Goal: Task Accomplishment & Management: Manage account settings

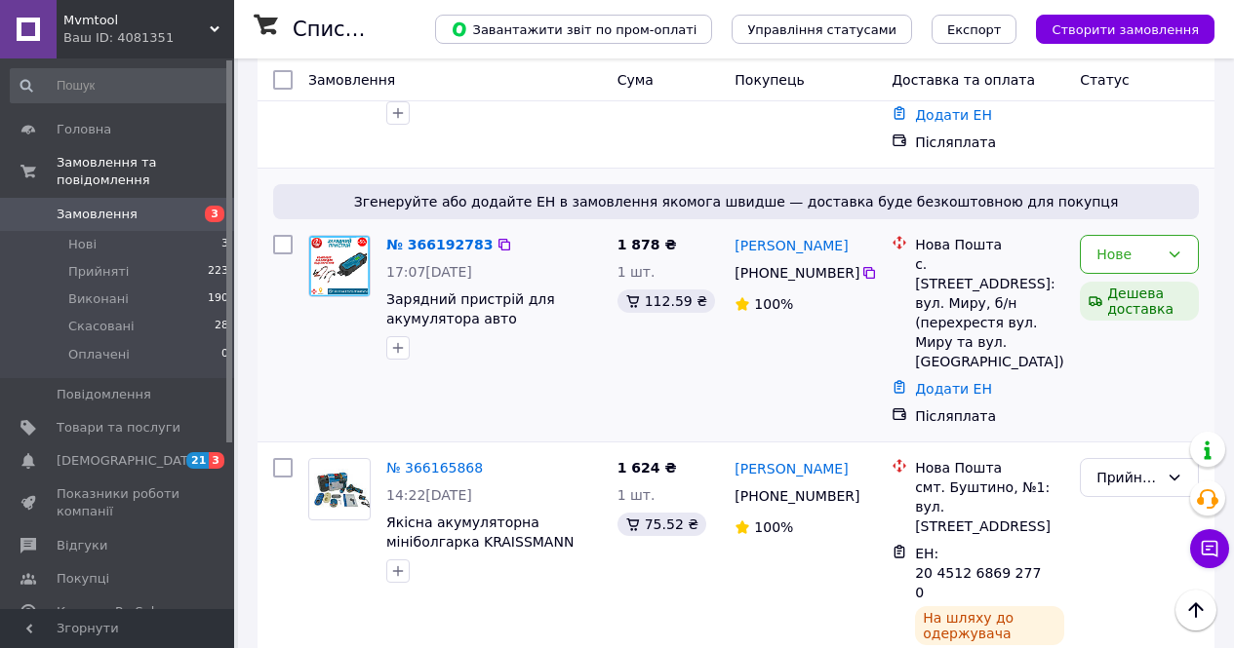
scroll to position [780, 0]
click at [577, 332] on div at bounding box center [493, 347] width 223 height 31
click at [517, 332] on div at bounding box center [493, 347] width 223 height 31
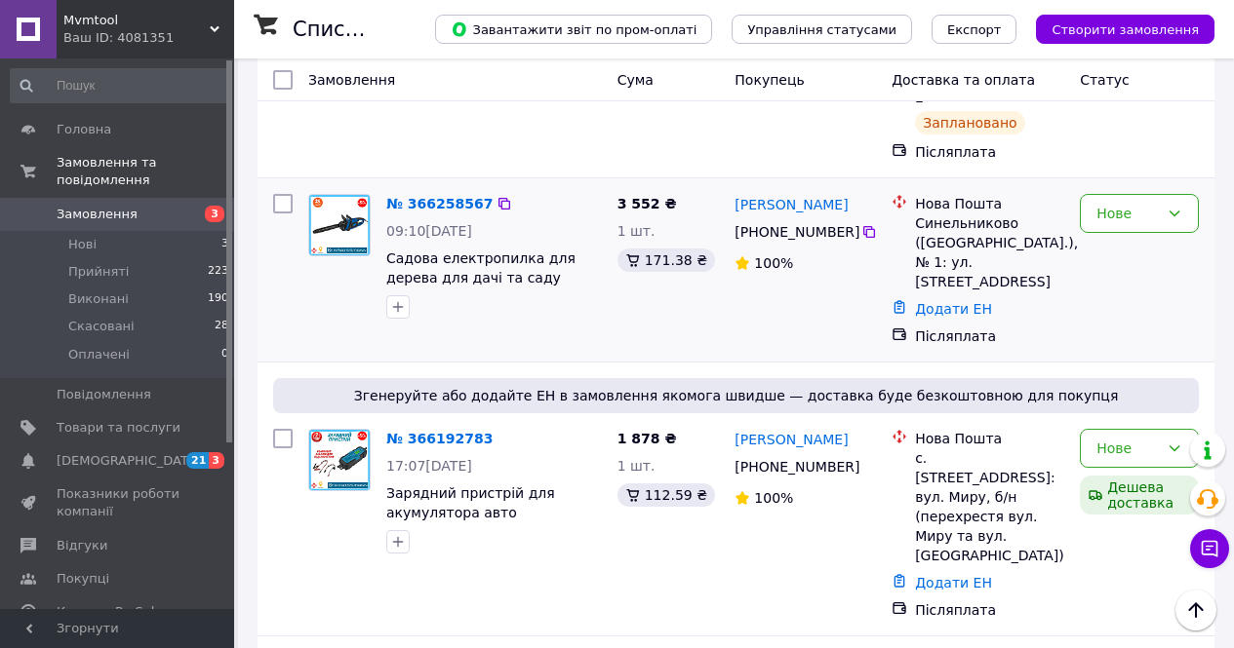
click at [488, 294] on div at bounding box center [493, 307] width 223 height 31
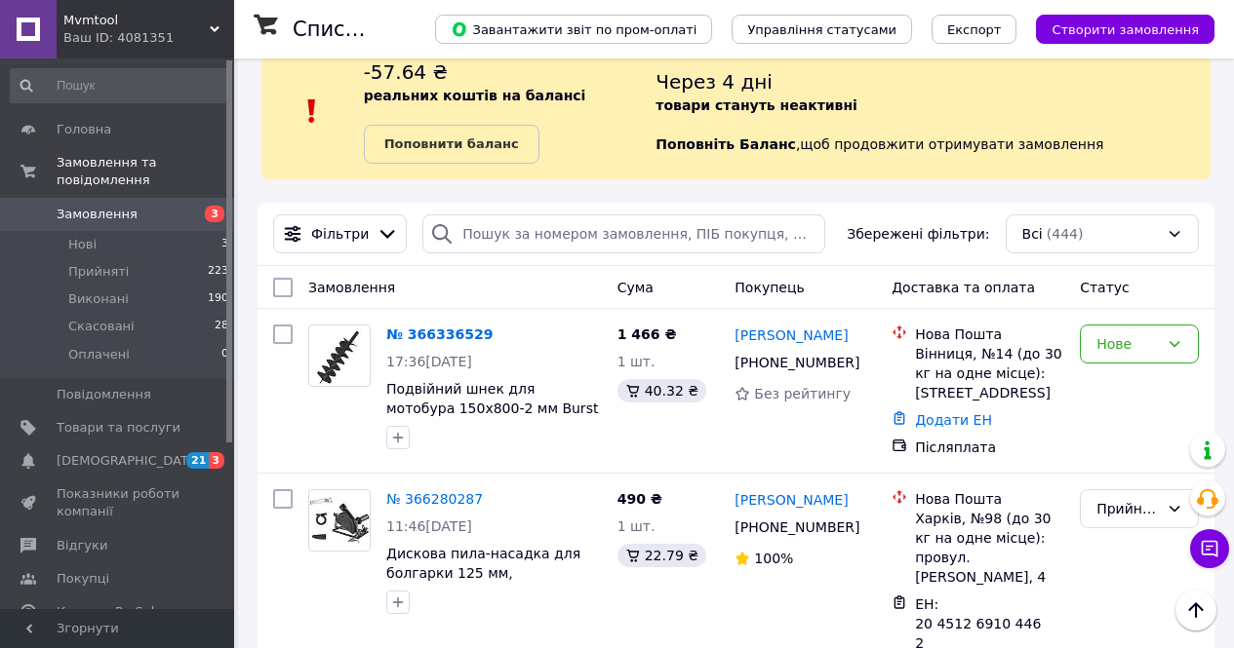
scroll to position [0, 0]
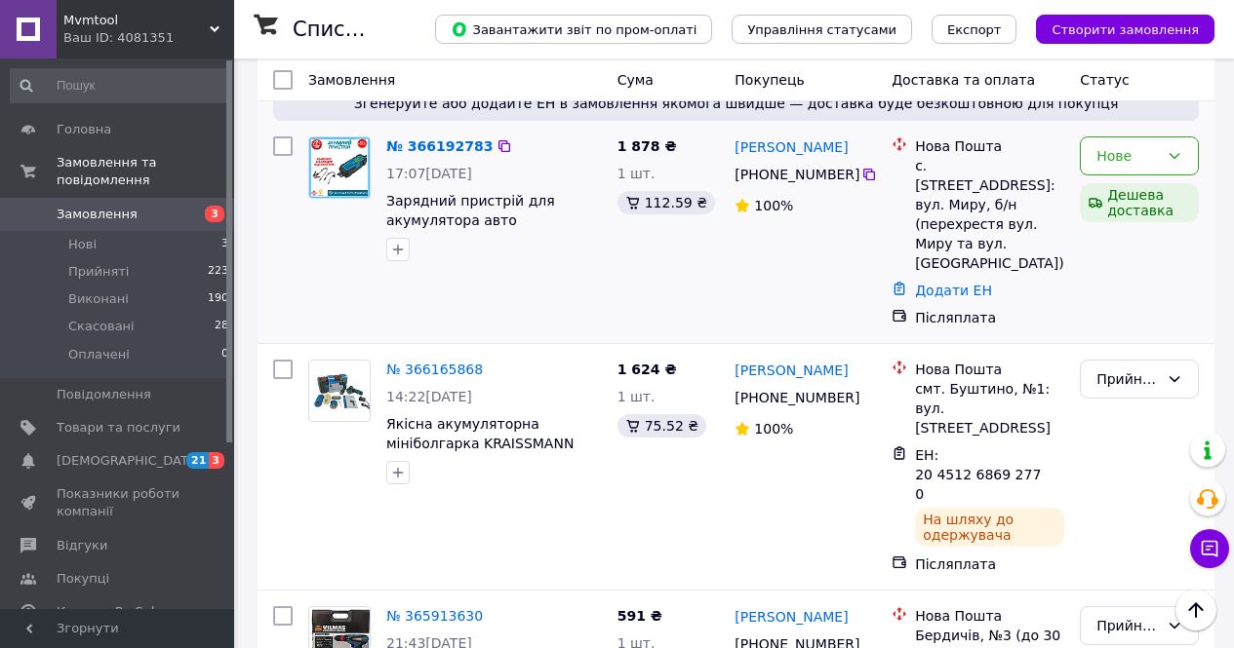
scroll to position [780, 0]
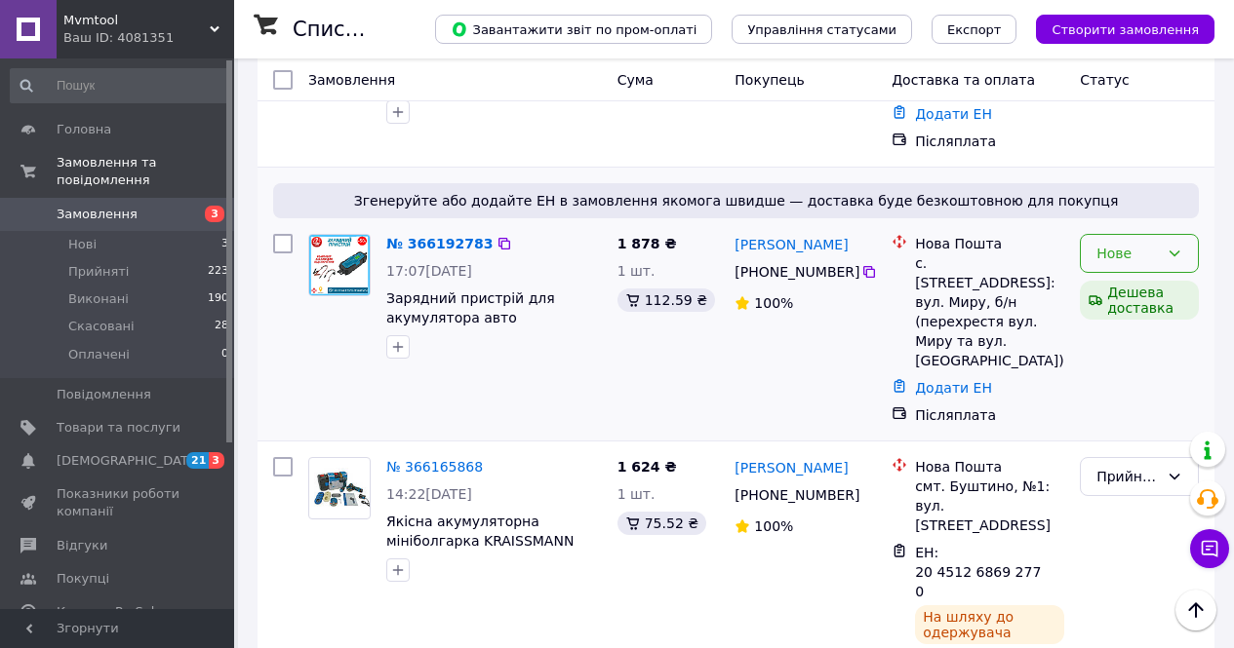
click at [1180, 246] on icon at bounding box center [1174, 254] width 16 height 16
click at [1162, 265] on li "Прийнято" at bounding box center [1138, 276] width 117 height 35
click at [863, 266] on icon at bounding box center [869, 272] width 12 height 12
drag, startPoint x: 837, startPoint y: 225, endPoint x: 761, endPoint y: 241, distance: 77.6
click at [769, 232] on div "[PERSON_NAME]" at bounding box center [804, 244] width 145 height 24
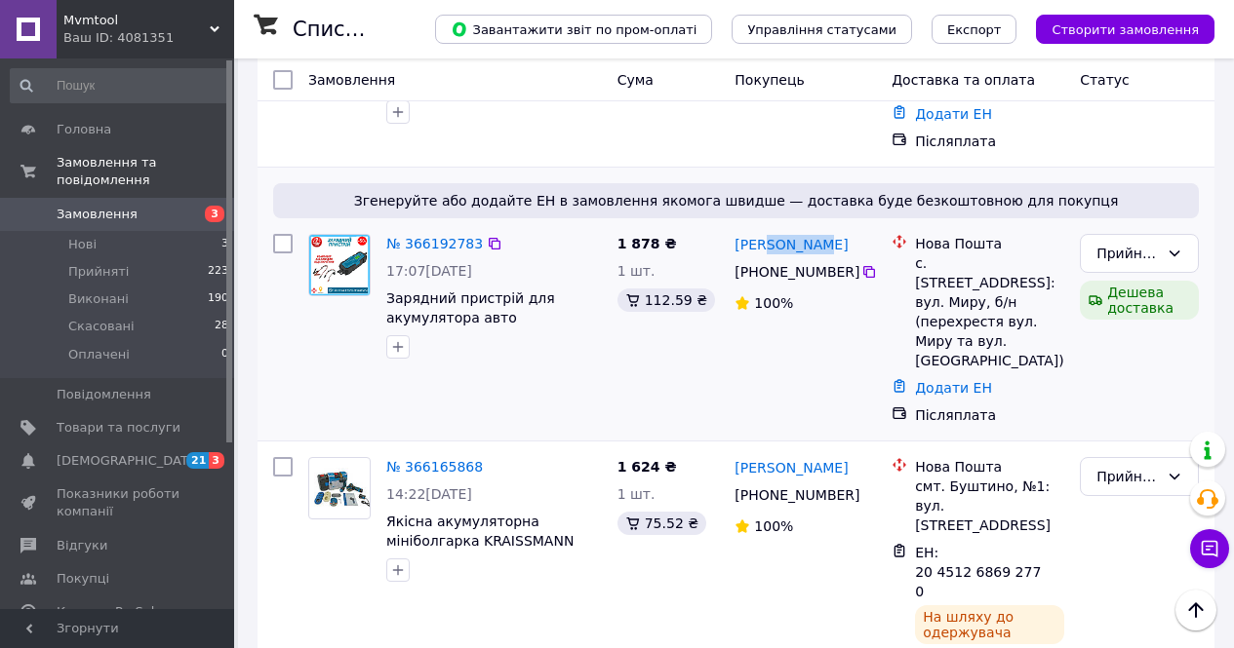
copy link "Іванюк"
drag, startPoint x: 984, startPoint y: 243, endPoint x: 924, endPoint y: 241, distance: 59.5
click at [924, 254] on div "с. [STREET_ADDRESS]: вул. Миру, б/н (перехрестя вул. Миру та вул. [GEOGRAPHIC_D…" at bounding box center [989, 312] width 149 height 117
copy div "Велятино"
drag, startPoint x: 935, startPoint y: 327, endPoint x: 933, endPoint y: 346, distance: 19.6
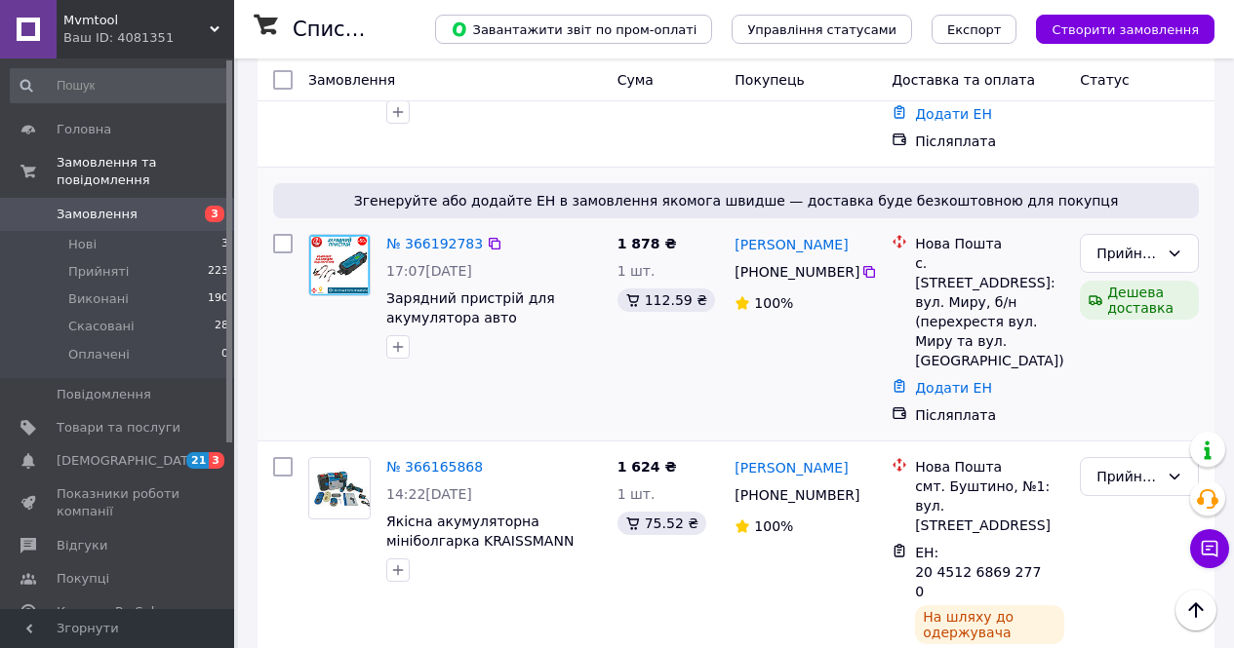
click at [935, 380] on link "Додати ЕН" at bounding box center [953, 388] width 77 height 16
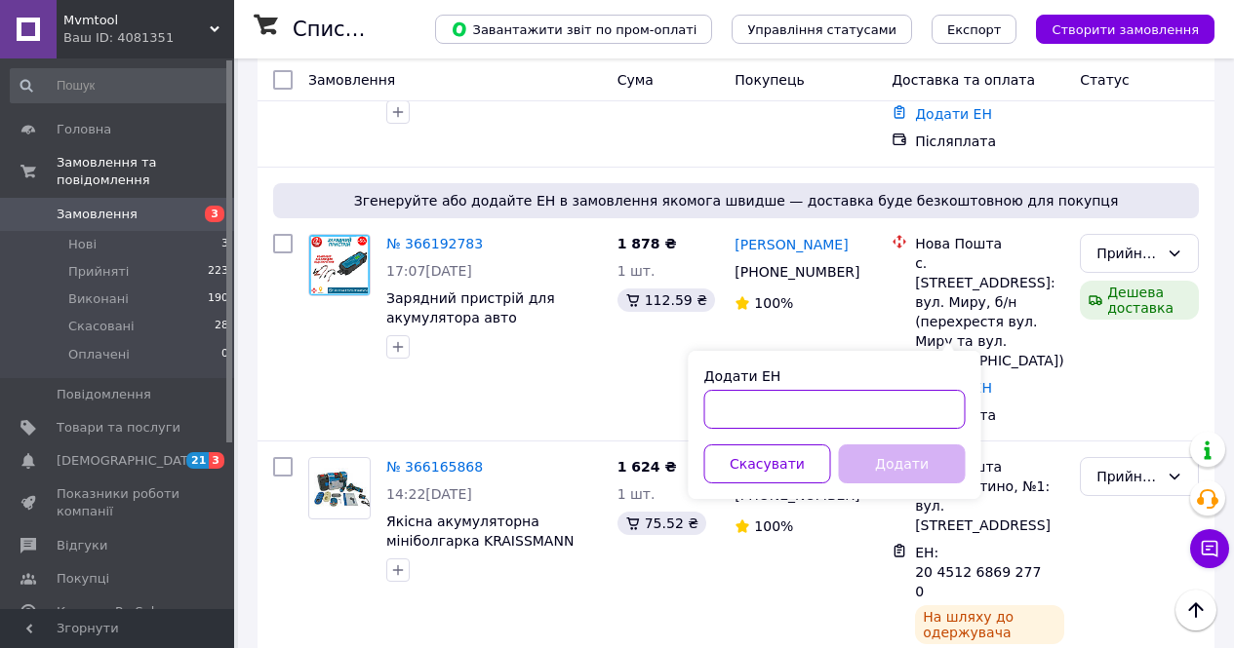
click at [902, 406] on input "Додати ЕН" at bounding box center [834, 409] width 261 height 39
paste input "20451269250702"
type input "20451269250702"
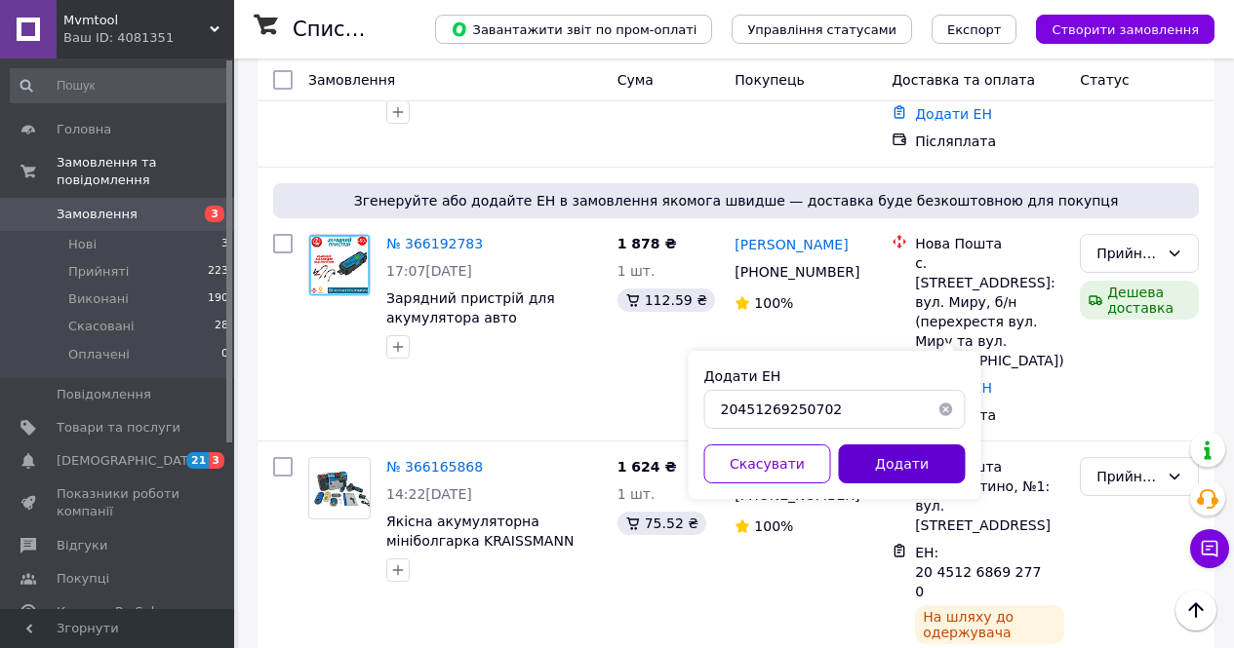
click at [887, 455] on button "Додати" at bounding box center [902, 464] width 127 height 39
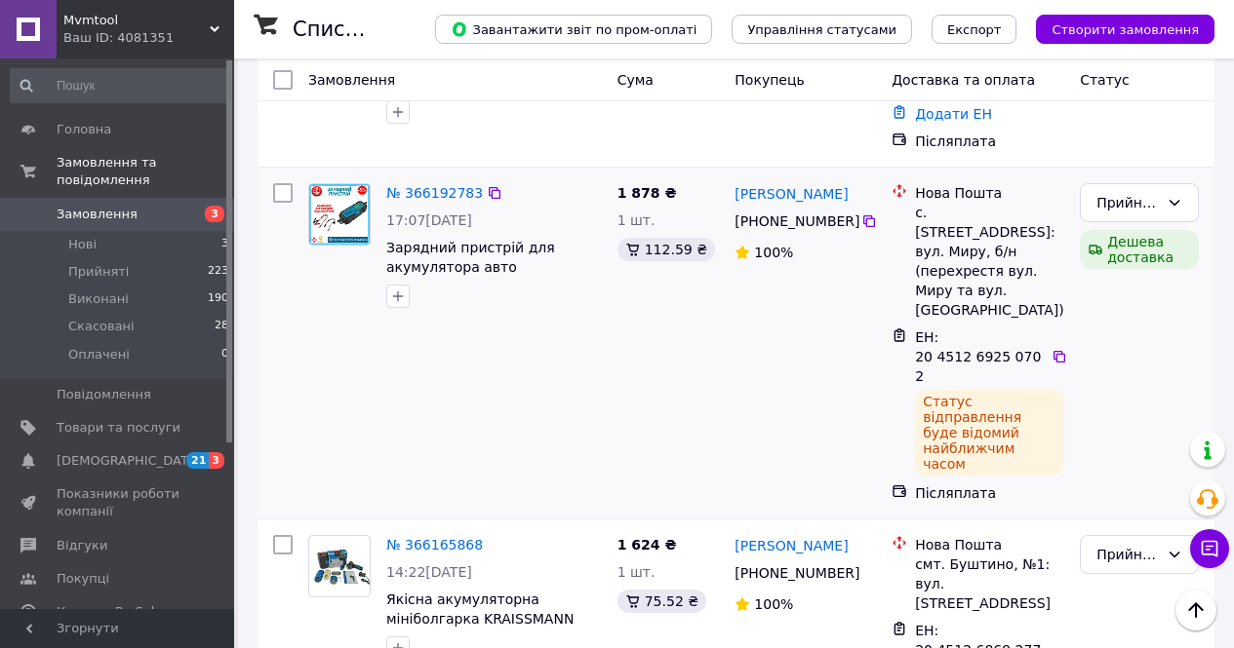
click at [580, 372] on div "№ 366192783 17:07, 11.10.2025 Зарядний пристрій для акумулятора авто KRAISSMANN…" at bounding box center [454, 343] width 309 height 335
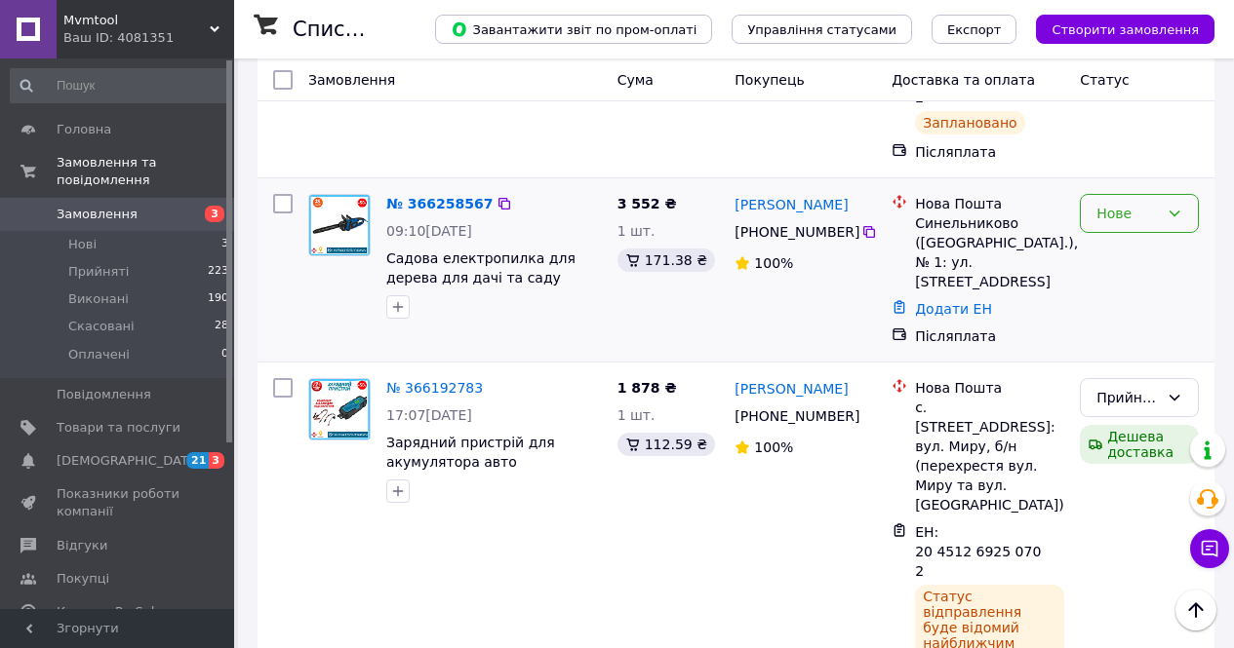
click at [1120, 203] on div "Нове" at bounding box center [1127, 213] width 62 height 21
click at [1119, 223] on li "Прийнято" at bounding box center [1138, 236] width 117 height 35
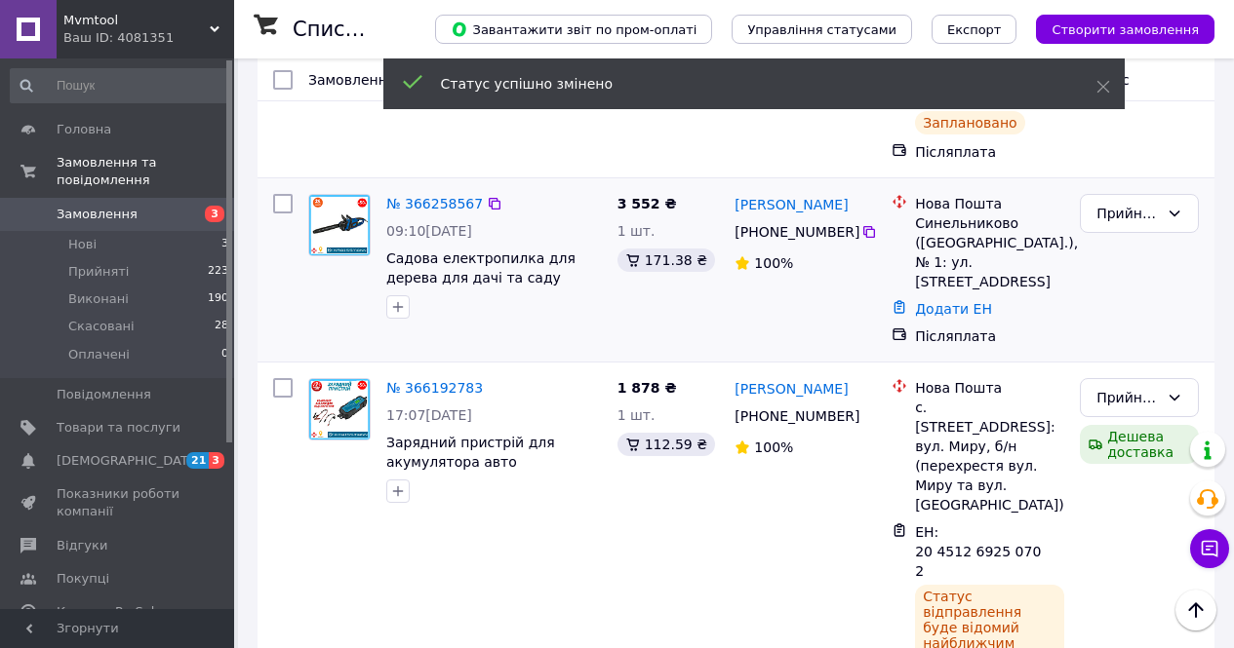
drag, startPoint x: 543, startPoint y: 318, endPoint x: 547, endPoint y: 329, distance: 11.4
click at [543, 318] on div "№ 366258567 09:10, 12.10.2025 Садова електропилка для дерева для дачі та саду K…" at bounding box center [454, 270] width 309 height 168
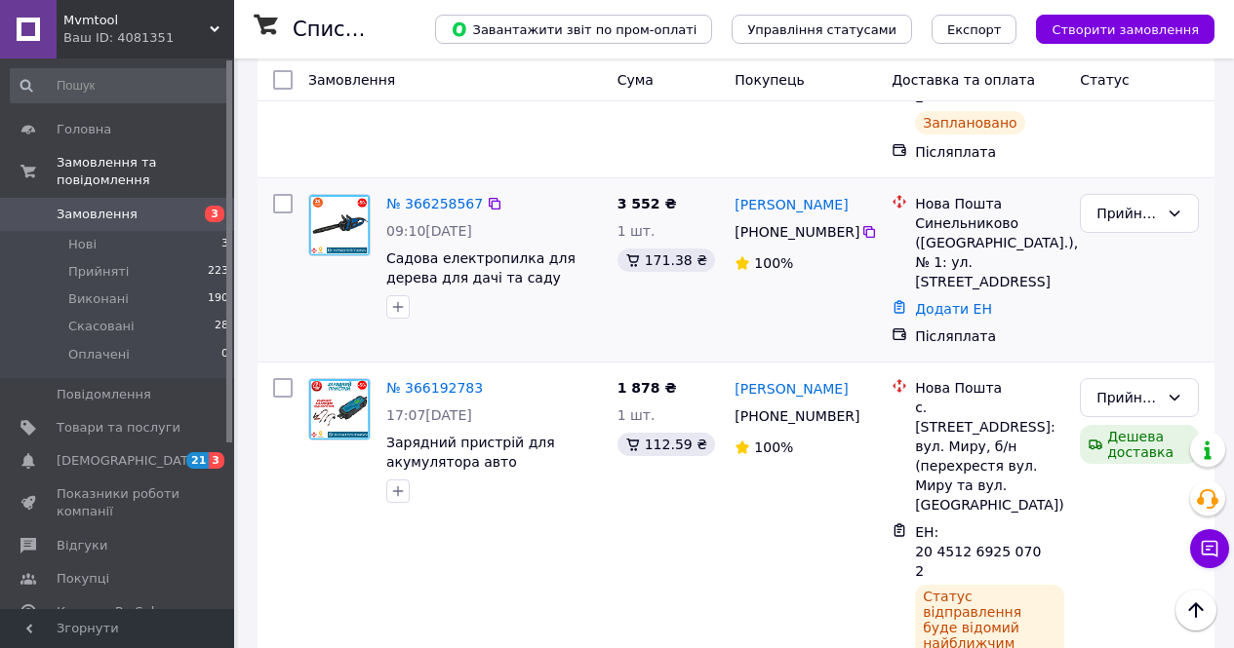
drag, startPoint x: 676, startPoint y: 294, endPoint x: 933, endPoint y: 253, distance: 260.7
click at [676, 294] on div "3 552 ₴ 1 шт. 171.38 ₴" at bounding box center [668, 270] width 118 height 168
click at [861, 224] on icon at bounding box center [869, 232] width 16 height 16
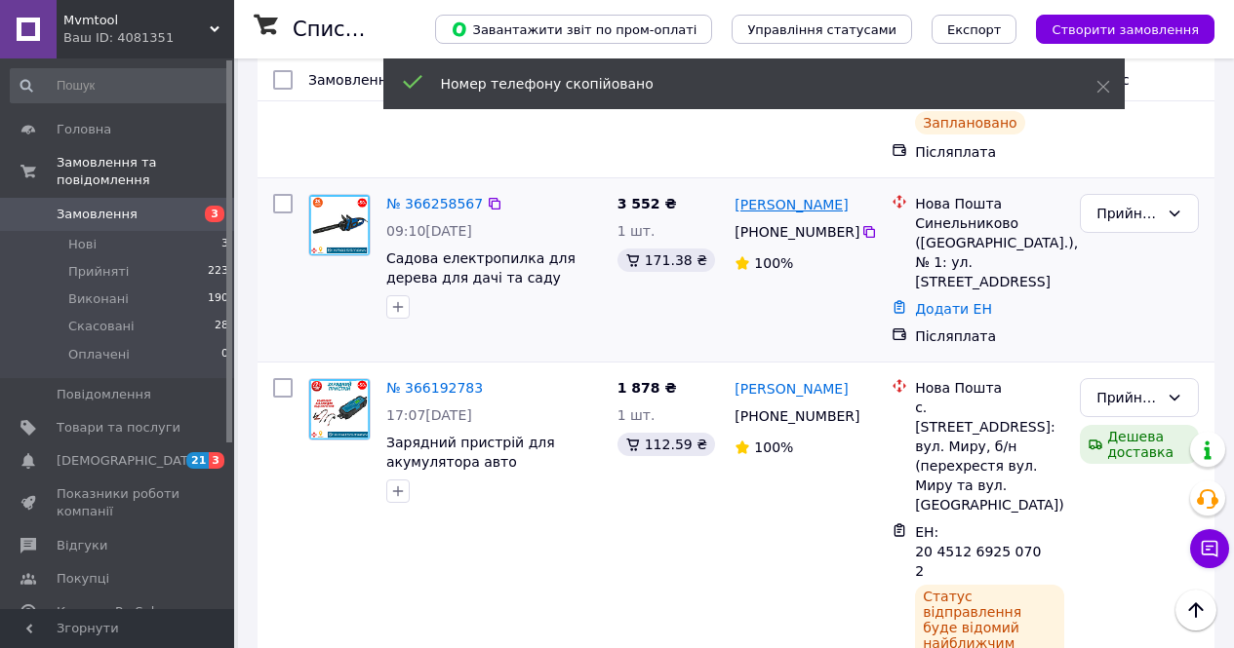
drag, startPoint x: 850, startPoint y: 191, endPoint x: 788, endPoint y: 186, distance: 62.6
click at [788, 192] on div "[PERSON_NAME]" at bounding box center [790, 204] width 117 height 24
copy link "Черепков"
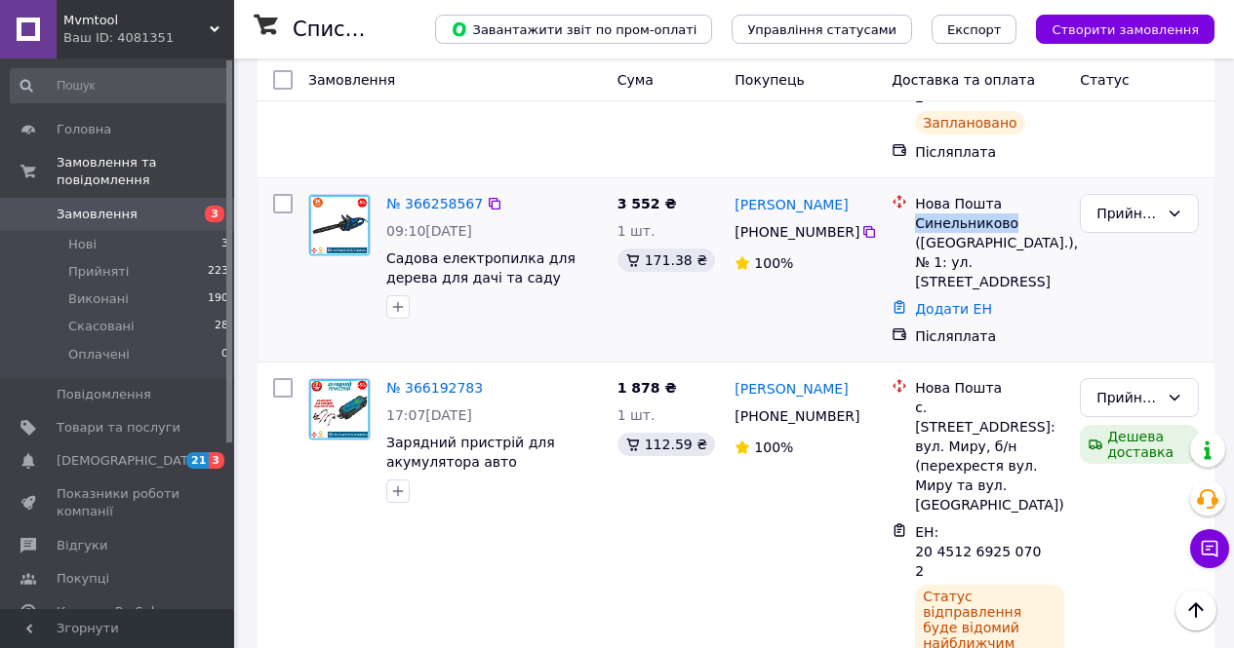
drag, startPoint x: 1010, startPoint y: 206, endPoint x: 916, endPoint y: 214, distance: 94.9
click at [916, 214] on div "Синельниково ([GEOGRAPHIC_DATA].), № 1: ул. [STREET_ADDRESS]" at bounding box center [989, 253] width 149 height 78
copy div "Синельниково"
click at [950, 295] on div "Додати ЕН" at bounding box center [989, 308] width 157 height 27
drag, startPoint x: 929, startPoint y: 302, endPoint x: 929, endPoint y: 287, distance: 15.6
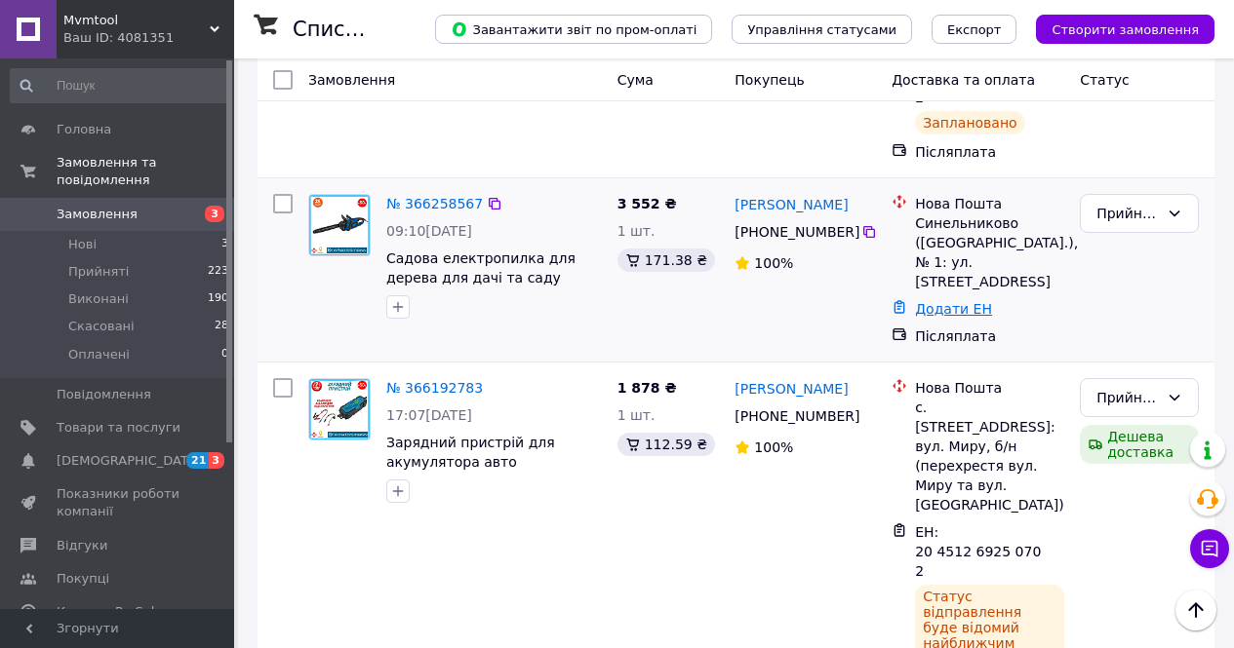
click at [929, 296] on div "Додати ЕН" at bounding box center [989, 308] width 157 height 27
click at [929, 301] on link "Додати ЕН" at bounding box center [953, 309] width 77 height 16
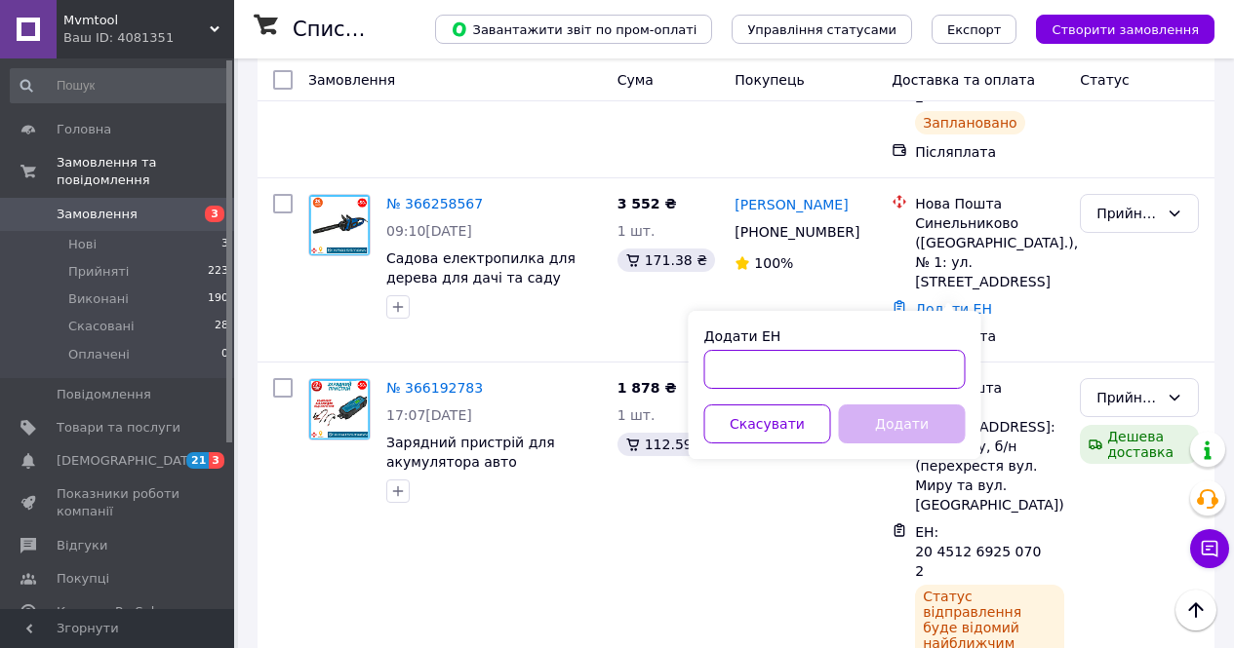
click at [890, 359] on input "Додати ЕН" at bounding box center [834, 369] width 261 height 39
paste input "20451269250973"
type input "20451269250973"
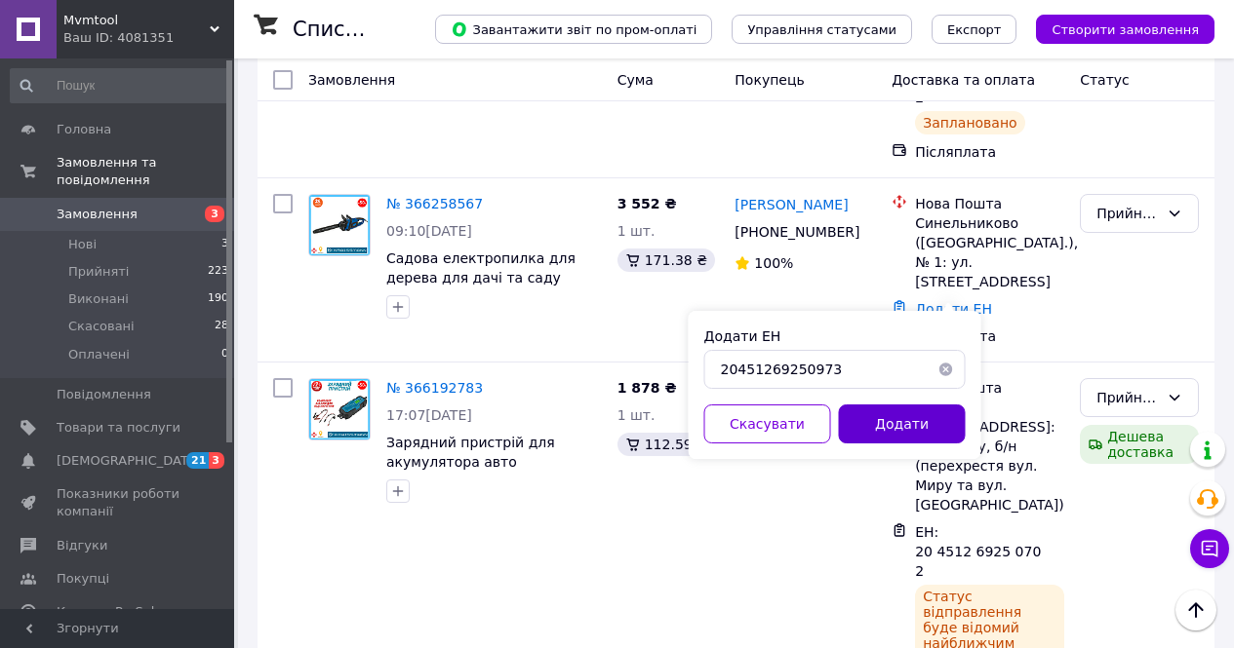
click at [891, 429] on button "Додати" at bounding box center [902, 424] width 127 height 39
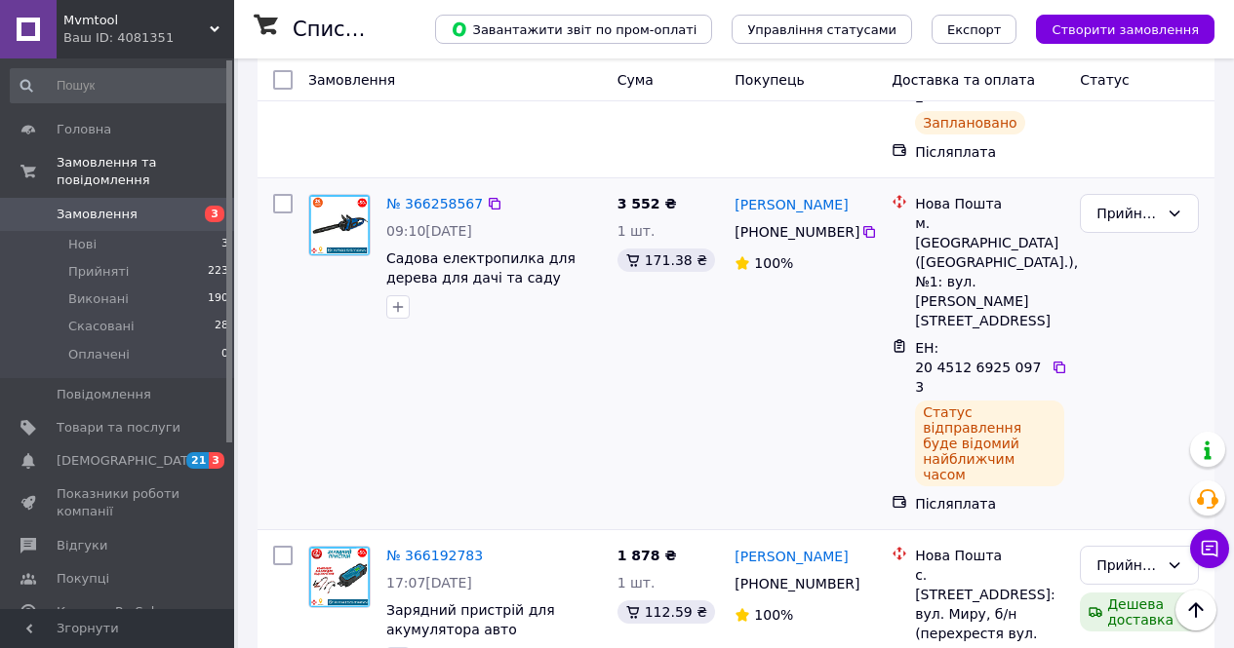
click at [458, 416] on div "№ 366258567 09:10, 12.10.2025 Садова електропилка для дерева для дачі та саду K…" at bounding box center [735, 353] width 957 height 351
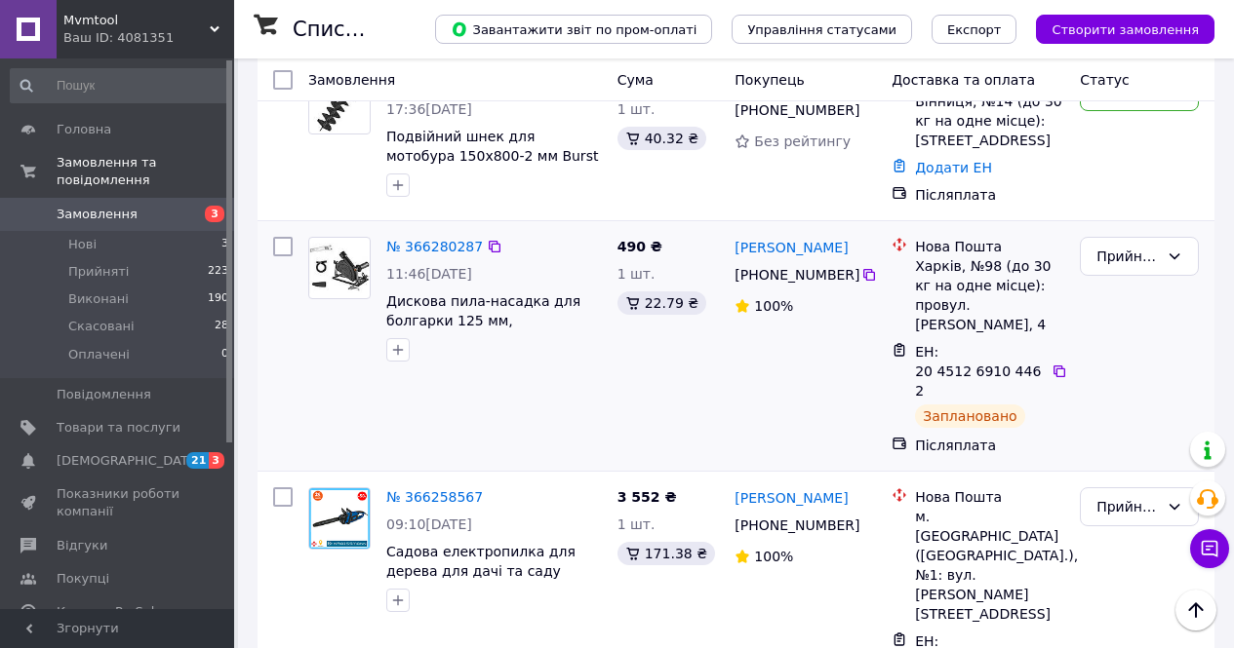
scroll to position [195, 0]
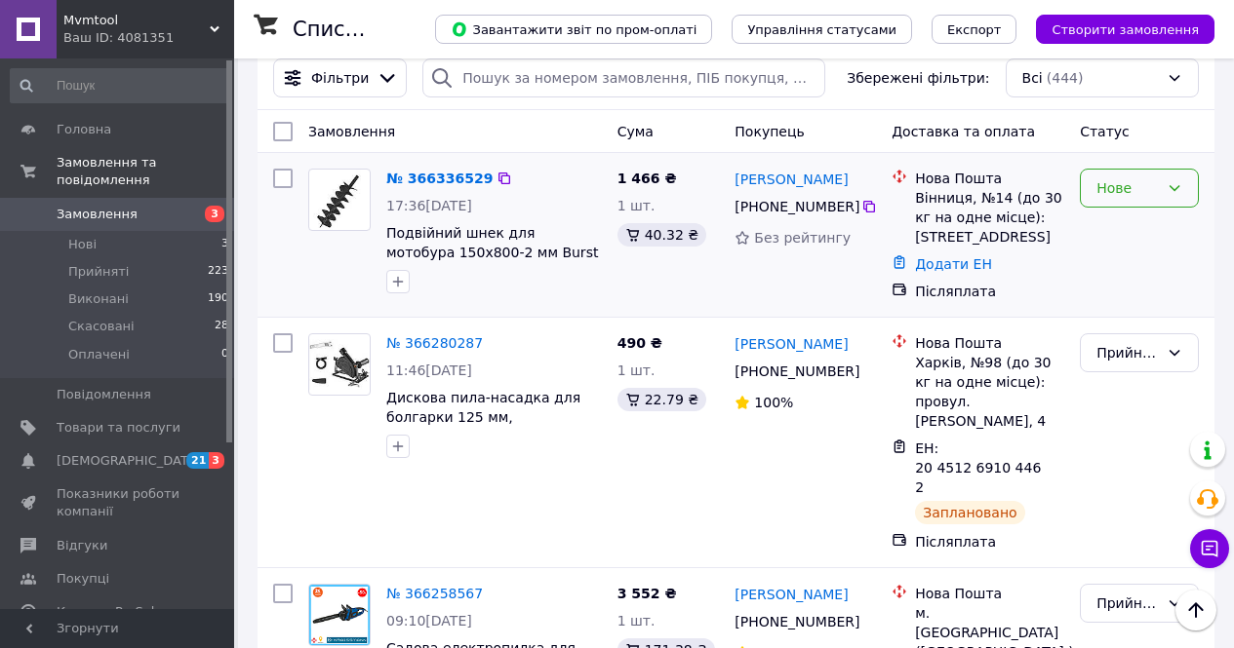
click at [1121, 189] on div "Нове" at bounding box center [1127, 187] width 62 height 21
click at [1142, 239] on li "Прийнято" at bounding box center [1138, 231] width 117 height 35
drag, startPoint x: 857, startPoint y: 211, endPoint x: 834, endPoint y: 238, distance: 36.0
click at [861, 211] on icon at bounding box center [869, 207] width 16 height 16
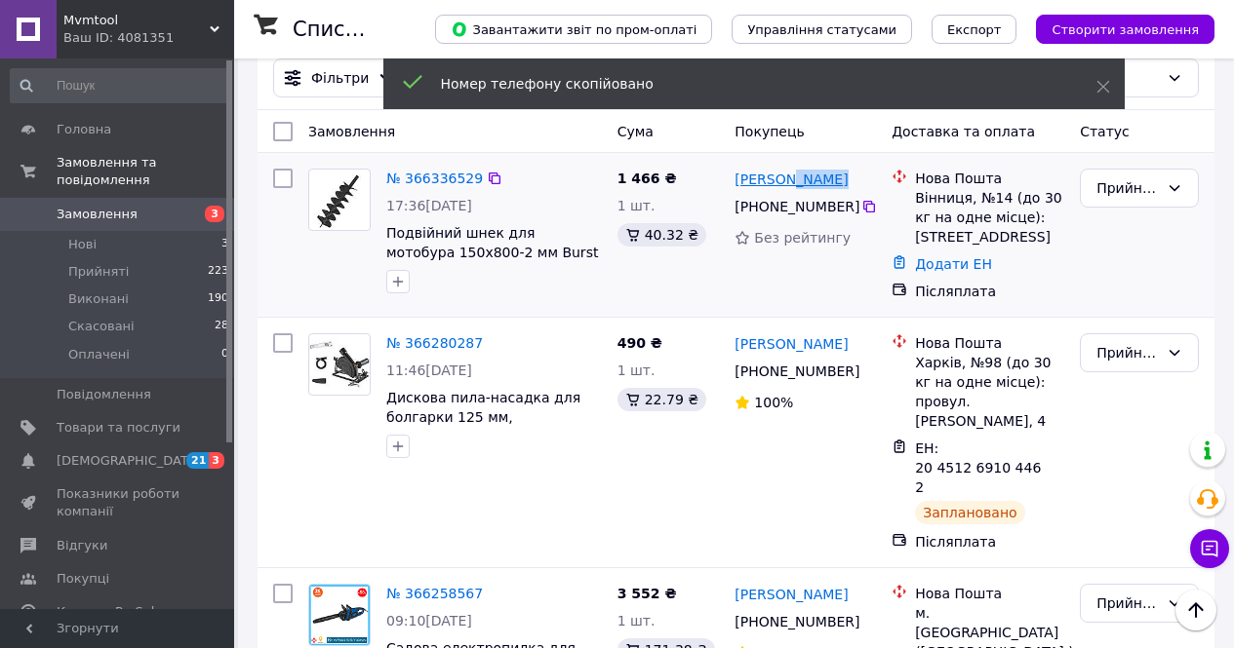
drag, startPoint x: 860, startPoint y: 185, endPoint x: 780, endPoint y: 185, distance: 80.0
click at [780, 185] on div "[PERSON_NAME]" at bounding box center [804, 179] width 145 height 24
copy link "Мунтян"
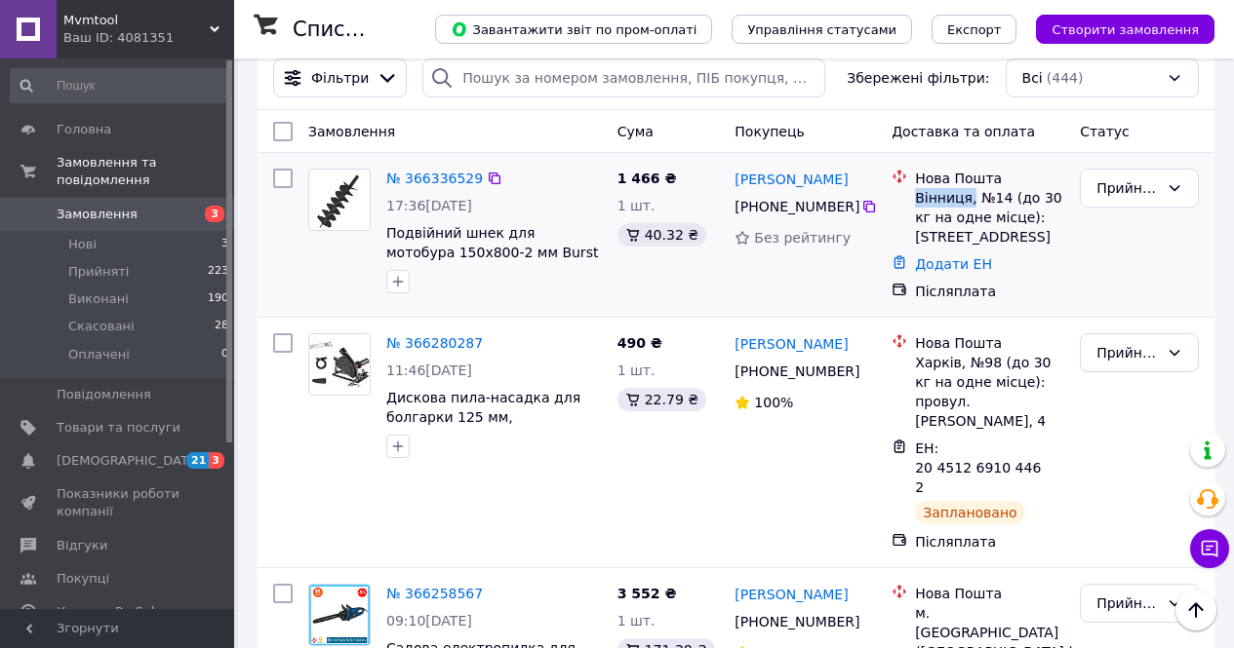
drag, startPoint x: 966, startPoint y: 191, endPoint x: 918, endPoint y: 198, distance: 49.2
click at [918, 198] on div "Вінниця, №14 (до 30 кг на одне місце): [STREET_ADDRESS]" at bounding box center [989, 217] width 149 height 59
copy div "Вінниця,"
click at [929, 272] on link "Додати ЕН" at bounding box center [953, 264] width 77 height 16
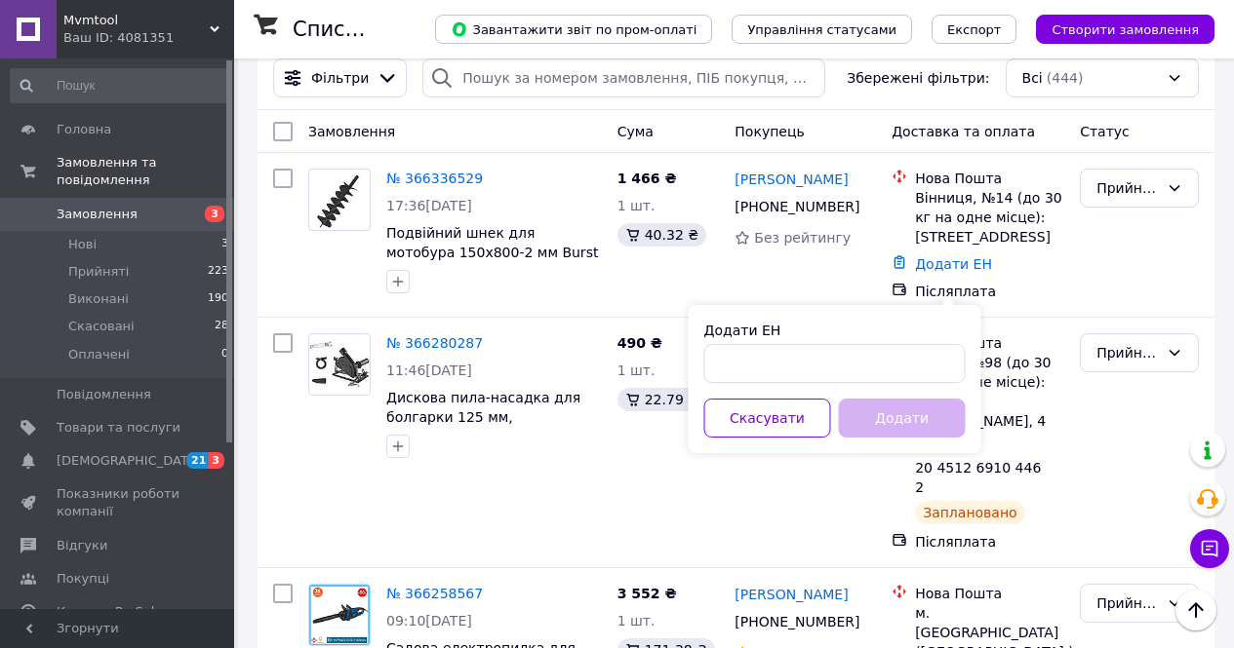
click at [854, 396] on div "Додати ЕН Скасувати Додати" at bounding box center [834, 379] width 293 height 148
click at [871, 362] on input "Додати ЕН" at bounding box center [834, 363] width 261 height 39
paste input "20451269251265"
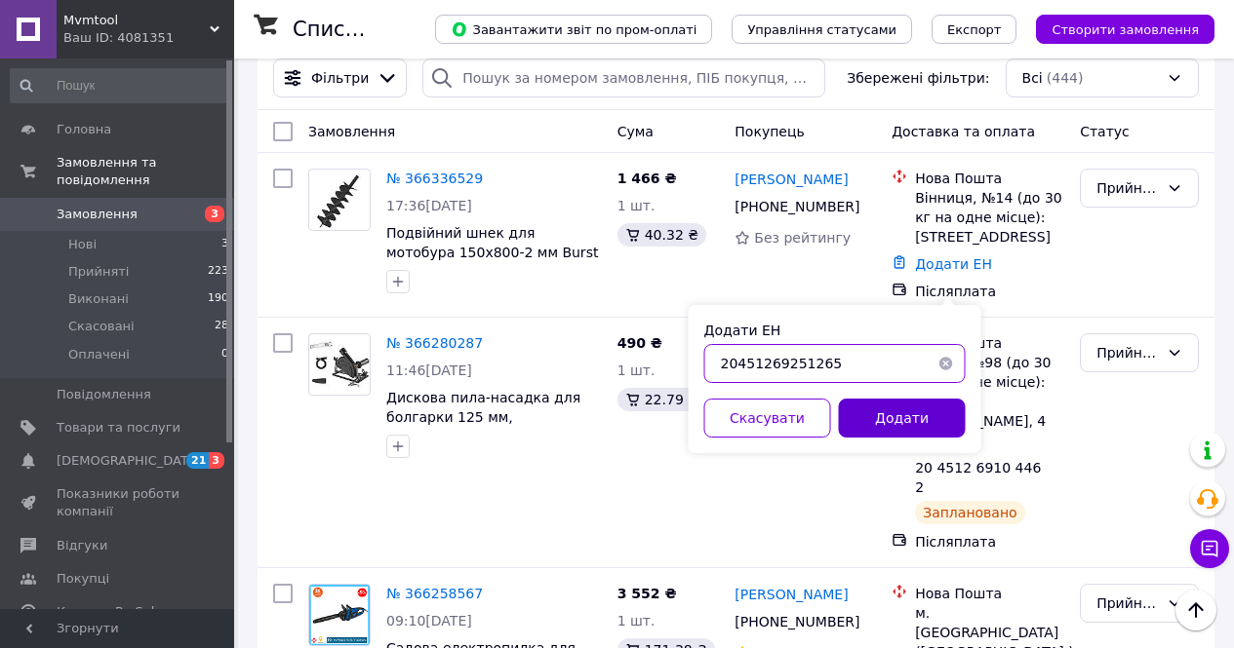
type input "20451269251265"
click at [885, 397] on div "Додати ЕН 20451269251265 Скасувати Додати" at bounding box center [834, 379] width 293 height 148
click at [887, 417] on button "Додати" at bounding box center [902, 418] width 127 height 39
